Goal: Register for event/course

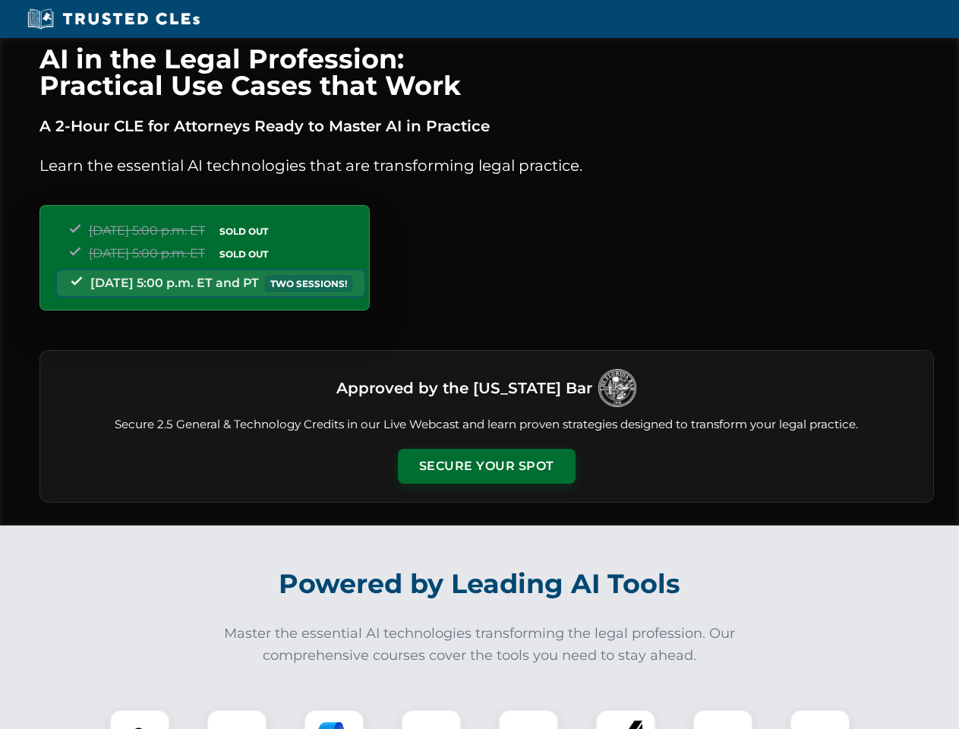
click at [486, 466] on button "Secure Your Spot" at bounding box center [487, 466] width 178 height 35
click at [140, 719] on img at bounding box center [140, 739] width 44 height 44
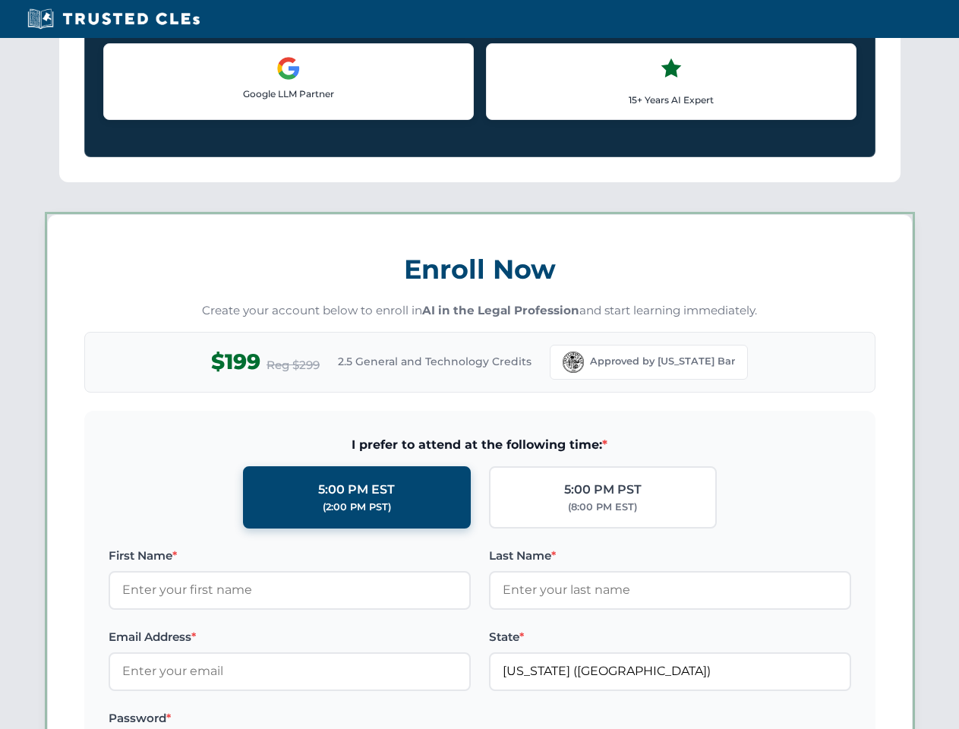
click at [334, 719] on label "Password *" at bounding box center [290, 718] width 362 height 18
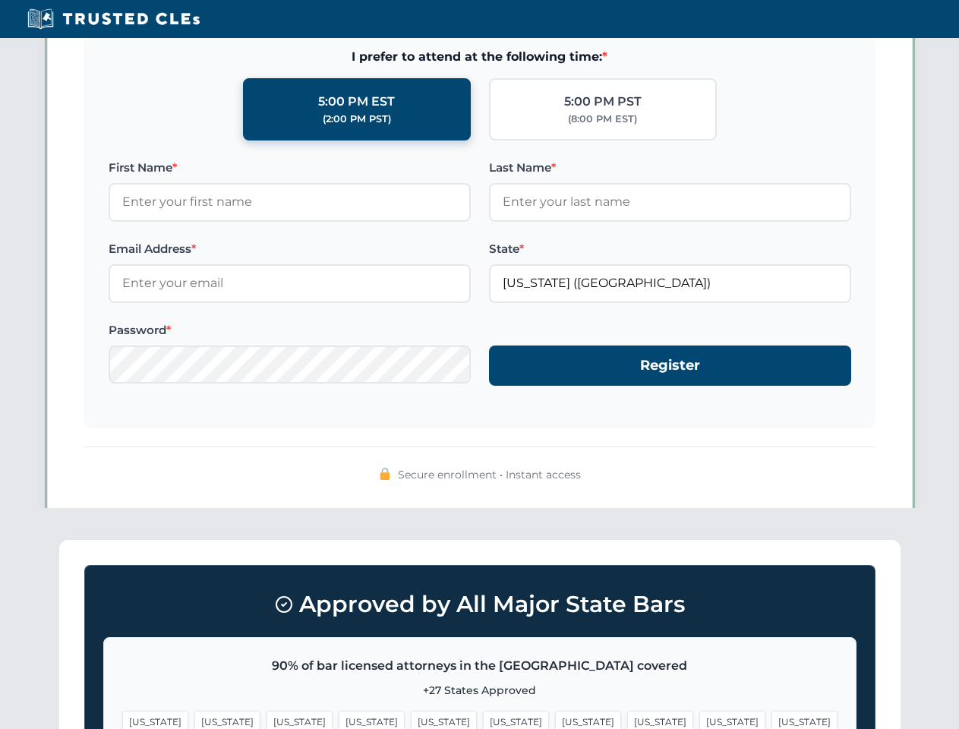
click at [699, 719] on span "[US_STATE]" at bounding box center [732, 721] width 66 height 22
